Goal: Information Seeking & Learning: Find specific fact

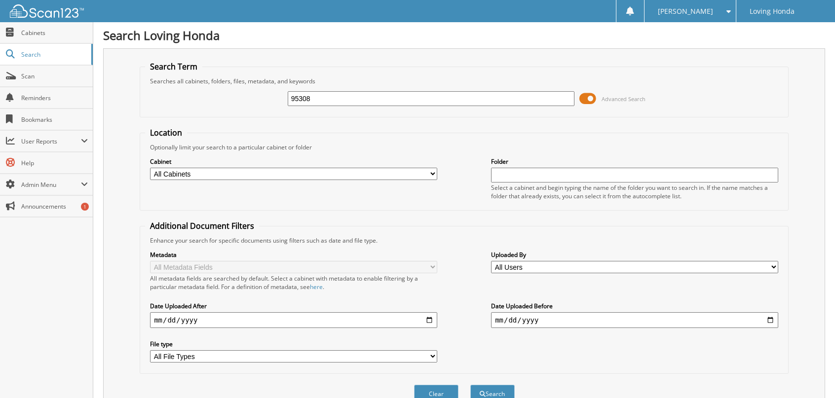
type input "95308"
click at [470, 385] on button "Search" at bounding box center [492, 394] width 44 height 18
click at [63, 57] on span "Search" at bounding box center [53, 54] width 65 height 8
click at [425, 101] on input "text" at bounding box center [431, 98] width 287 height 15
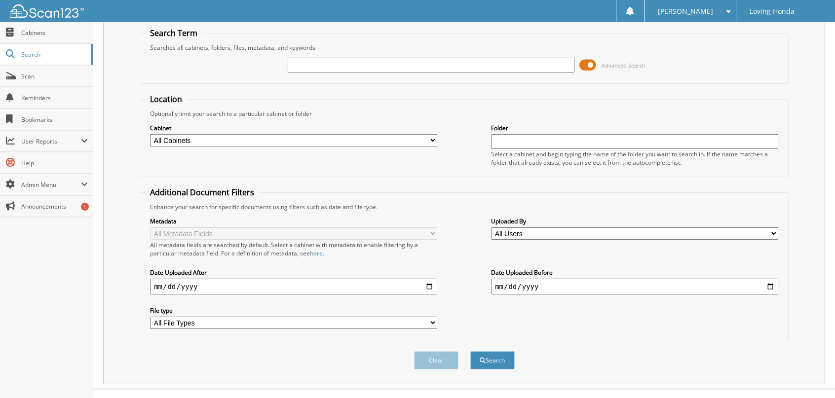
scroll to position [44, 0]
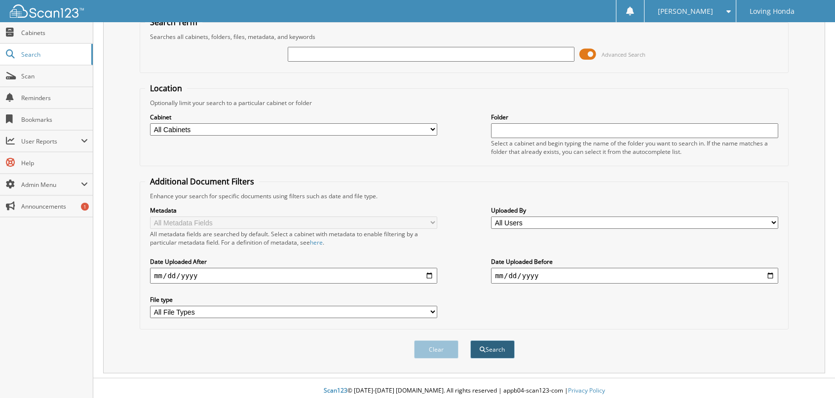
click at [487, 347] on button "Search" at bounding box center [492, 349] width 44 height 18
click at [390, 48] on input "text" at bounding box center [431, 54] width 287 height 15
type input "95308"
click at [489, 348] on button "Search" at bounding box center [492, 349] width 44 height 18
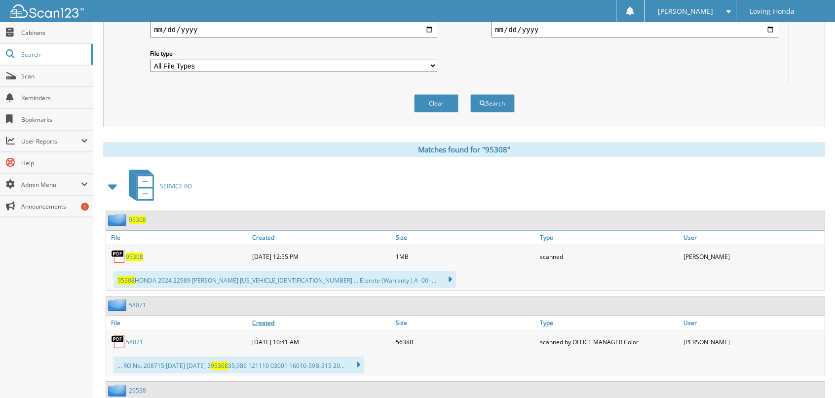
scroll to position [296, 0]
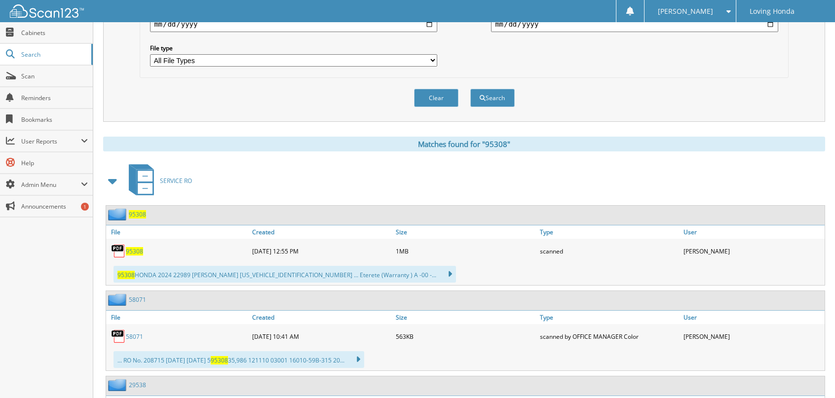
click at [136, 247] on span "95308" at bounding box center [134, 251] width 17 height 8
